Goal: Task Accomplishment & Management: Use online tool/utility

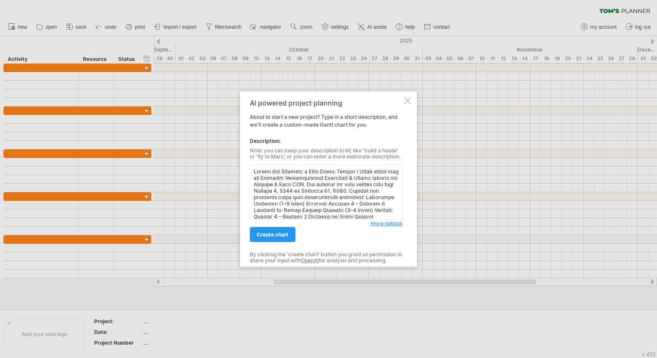
click at [324, 190] on textarea at bounding box center [326, 192] width 153 height 55
type textarea "Loremi dol Sitametc a Elits Doeiu: Tempor i Utlab etdol mag ali Enimadm Veniamq…"
click at [277, 233] on span "create chart" at bounding box center [273, 235] width 32 height 6
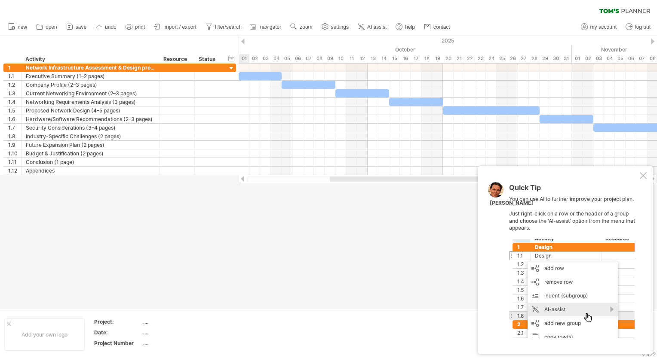
click at [646, 176] on div "Quick Tip You can use AI to further improve your project plan. Just right-click…" at bounding box center [565, 260] width 175 height 188
click at [643, 175] on div at bounding box center [643, 175] width 7 height 7
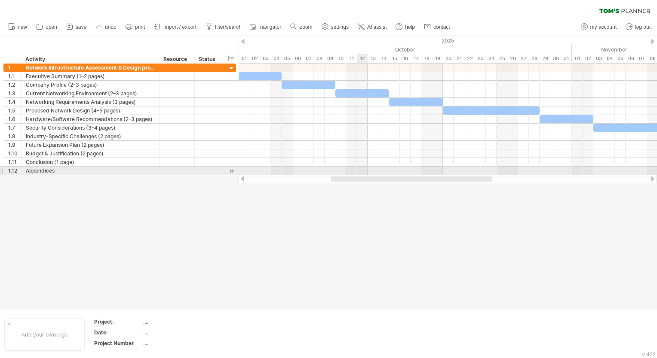
drag, startPoint x: 359, startPoint y: 180, endPoint x: 360, endPoint y: 171, distance: 8.2
click at [360, 171] on div "Trying to reach [DOMAIN_NAME] Connected again... 0% clear filter new 1" at bounding box center [328, 179] width 657 height 358
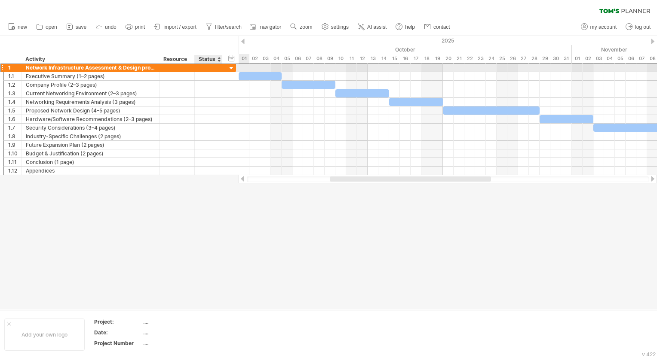
click at [224, 68] on div "**********" at bounding box center [119, 67] width 233 height 9
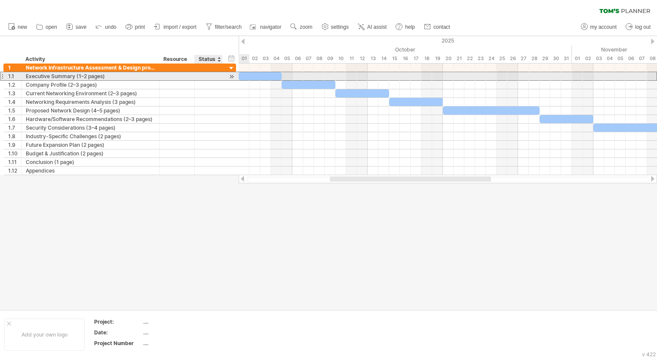
click at [217, 77] on div at bounding box center [208, 76] width 19 height 8
click at [181, 74] on div at bounding box center [177, 76] width 26 height 8
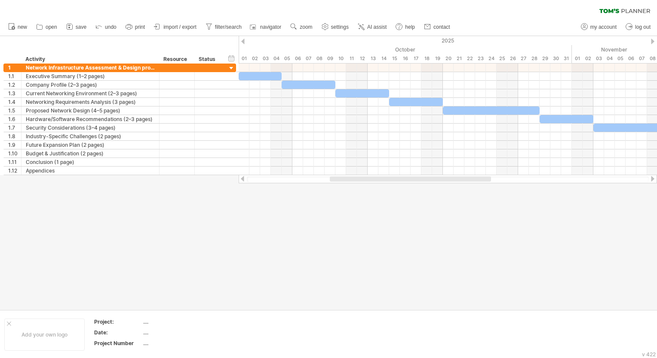
click at [257, 181] on div at bounding box center [448, 180] width 402 height 6
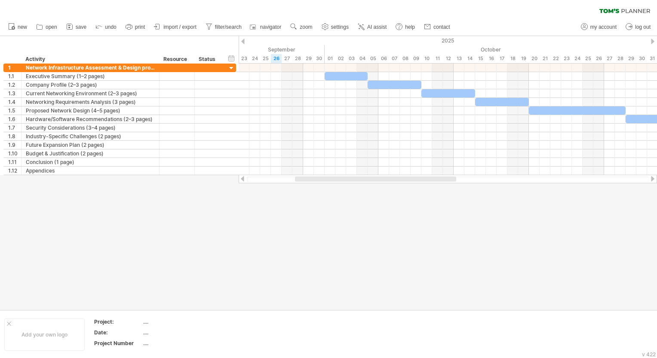
drag, startPoint x: 360, startPoint y: 179, endPoint x: 325, endPoint y: 187, distance: 35.2
click at [325, 187] on div "Trying to reach [DOMAIN_NAME] Connected again... 0% clear filter new 1" at bounding box center [328, 179] width 657 height 358
click at [326, 187] on div at bounding box center [328, 173] width 657 height 274
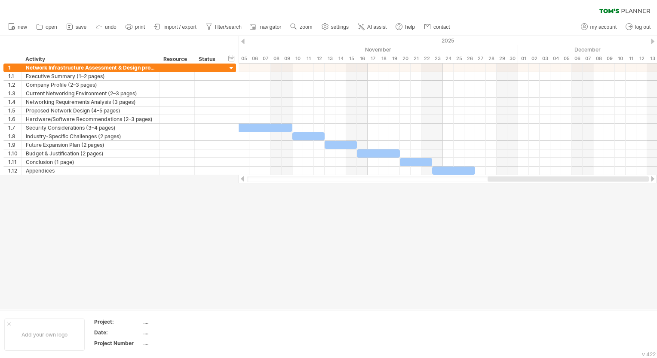
drag, startPoint x: 348, startPoint y: 178, endPoint x: 517, endPoint y: 177, distance: 168.9
click at [517, 177] on div at bounding box center [567, 179] width 161 height 5
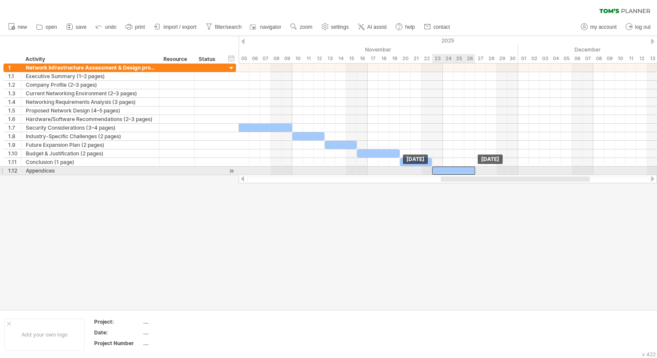
click at [459, 171] on div at bounding box center [453, 171] width 43 height 8
click at [455, 171] on div at bounding box center [453, 171] width 43 height 8
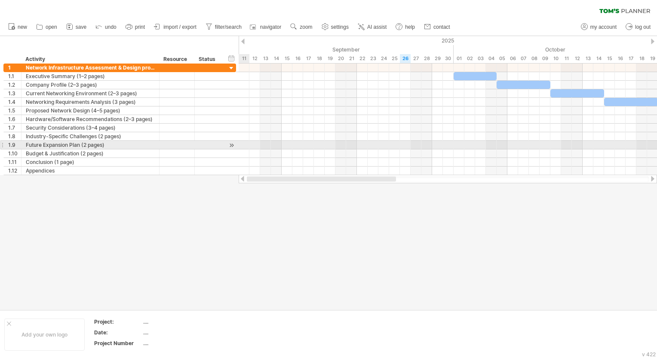
drag, startPoint x: 468, startPoint y: 180, endPoint x: 235, endPoint y: 145, distance: 235.5
click at [235, 145] on div "Trying to reach [DOMAIN_NAME] Connected again... 0% clear filter new 1" at bounding box center [328, 179] width 657 height 358
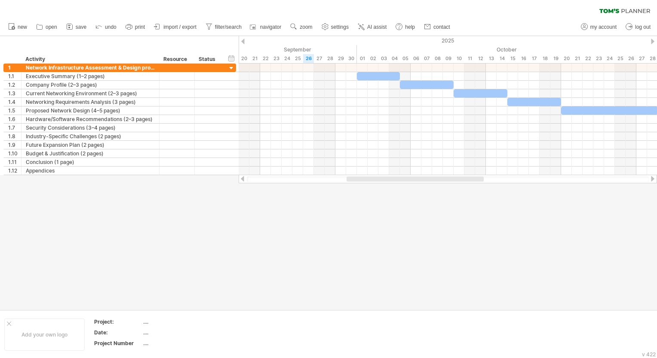
drag, startPoint x: 392, startPoint y: 178, endPoint x: 423, endPoint y: 178, distance: 30.5
click at [423, 178] on div at bounding box center [414, 179] width 137 height 5
click at [186, 25] on span "import / export" at bounding box center [179, 27] width 33 height 6
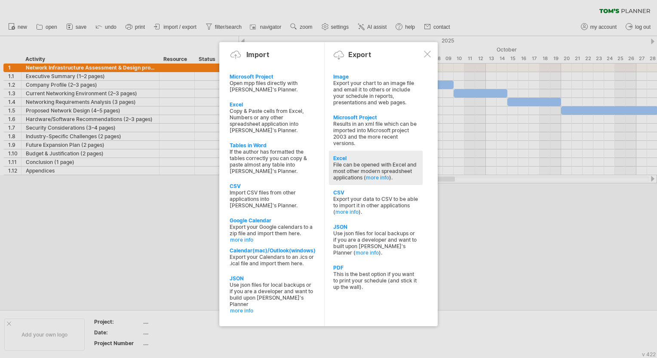
click at [358, 159] on div "Excel" at bounding box center [375, 158] width 85 height 6
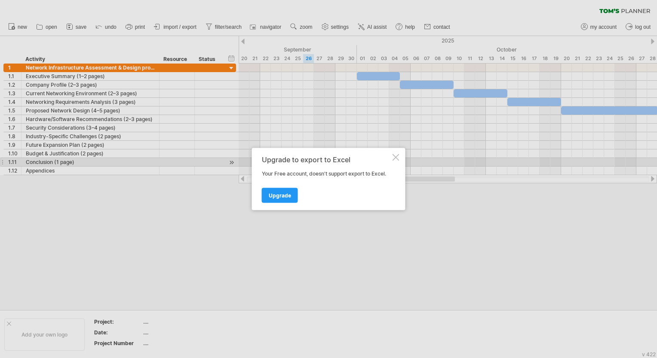
click at [396, 159] on div at bounding box center [395, 157] width 7 height 7
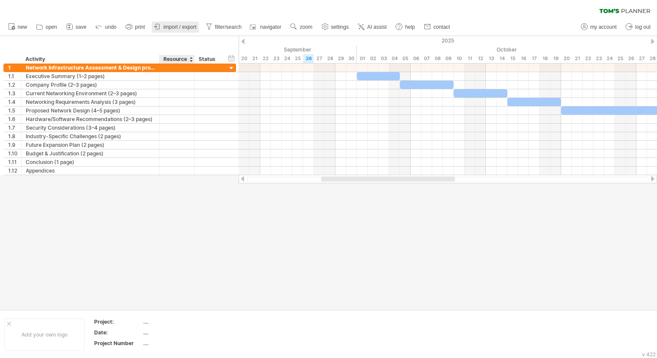
click at [182, 32] on link "import / export" at bounding box center [175, 26] width 47 height 11
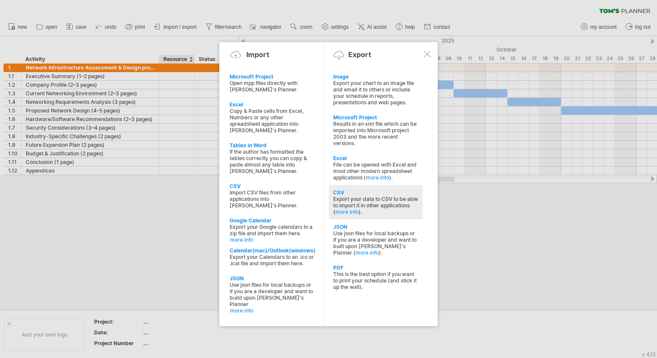
click at [354, 208] on div "Export your data to CSV to be able to import it in other applications ( more in…" at bounding box center [375, 205] width 85 height 19
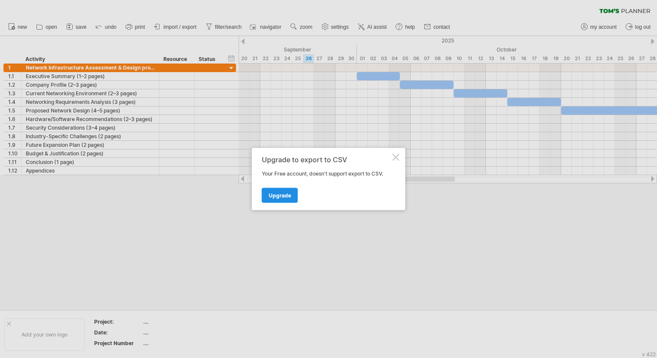
click at [281, 193] on span "Upgrade" at bounding box center [280, 196] width 22 height 6
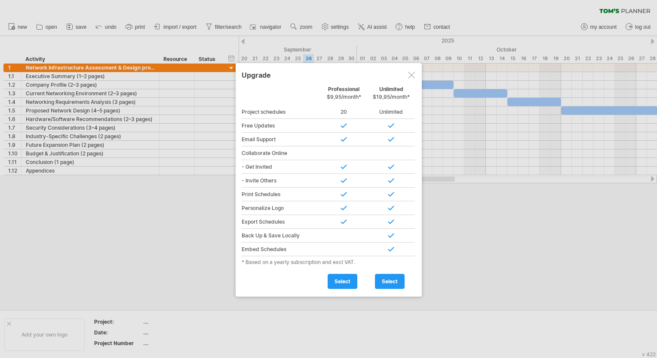
click at [413, 77] on div at bounding box center [411, 75] width 7 height 7
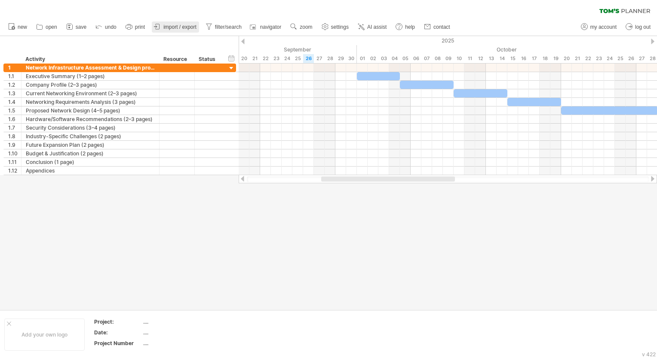
click at [184, 23] on link "import / export" at bounding box center [175, 26] width 47 height 11
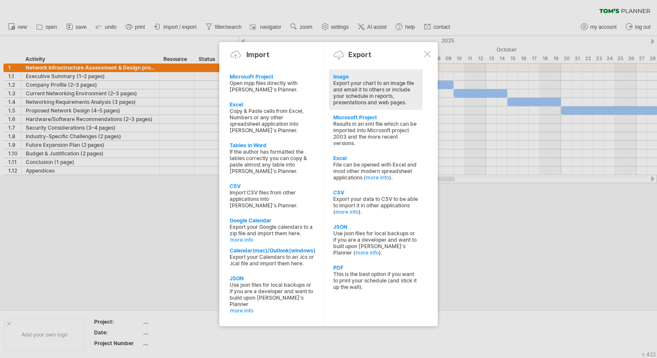
click at [351, 92] on div "Export your chart to an image file and email it to others or include your sched…" at bounding box center [375, 93] width 85 height 26
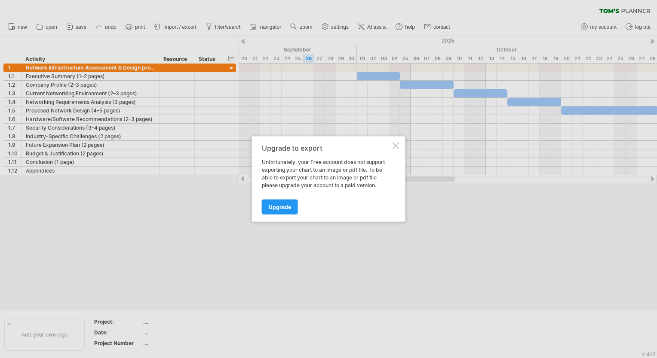
click at [392, 145] on div at bounding box center [395, 146] width 7 height 7
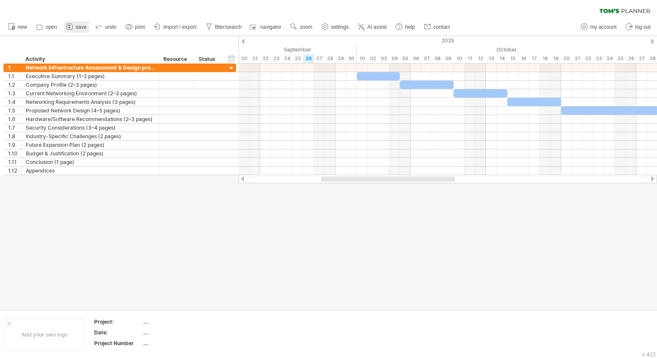
click at [87, 28] on link "save" at bounding box center [76, 26] width 25 height 11
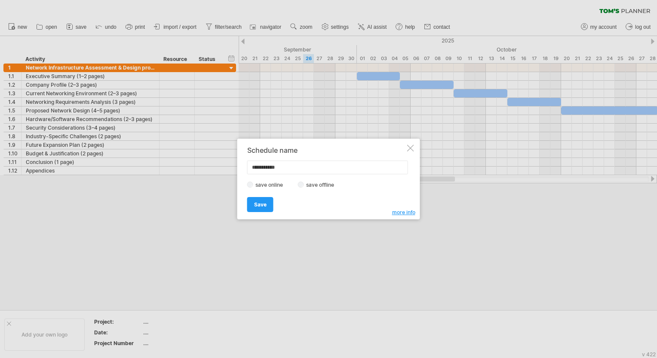
click at [312, 187] on label "save offline" at bounding box center [322, 185] width 37 height 6
click at [261, 202] on span "Save" at bounding box center [260, 205] width 12 height 6
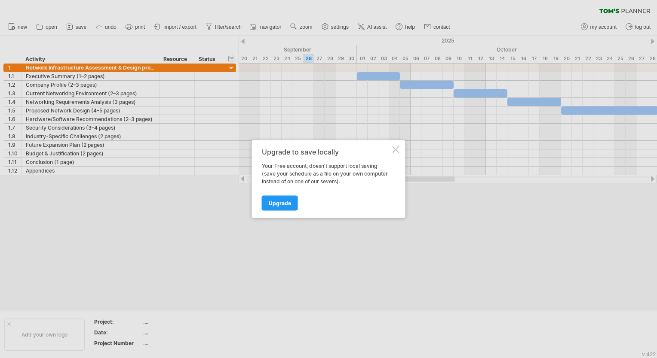
click at [392, 150] on div at bounding box center [395, 150] width 7 height 7
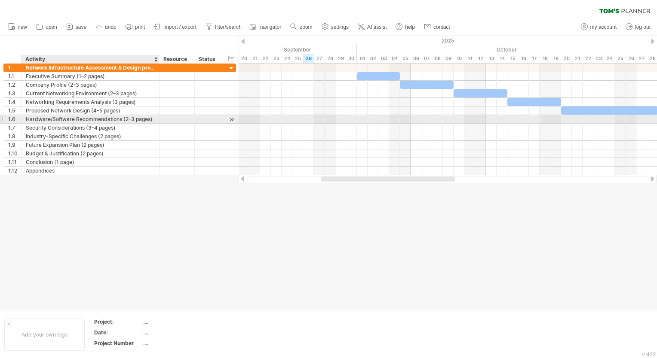
drag, startPoint x: 8, startPoint y: 46, endPoint x: 62, endPoint y: 122, distance: 93.5
click at [62, 122] on div "Trying to reach [DOMAIN_NAME] Connected again... 0% clear filter new 1" at bounding box center [328, 179] width 657 height 358
